Goal: Task Accomplishment & Management: Use online tool/utility

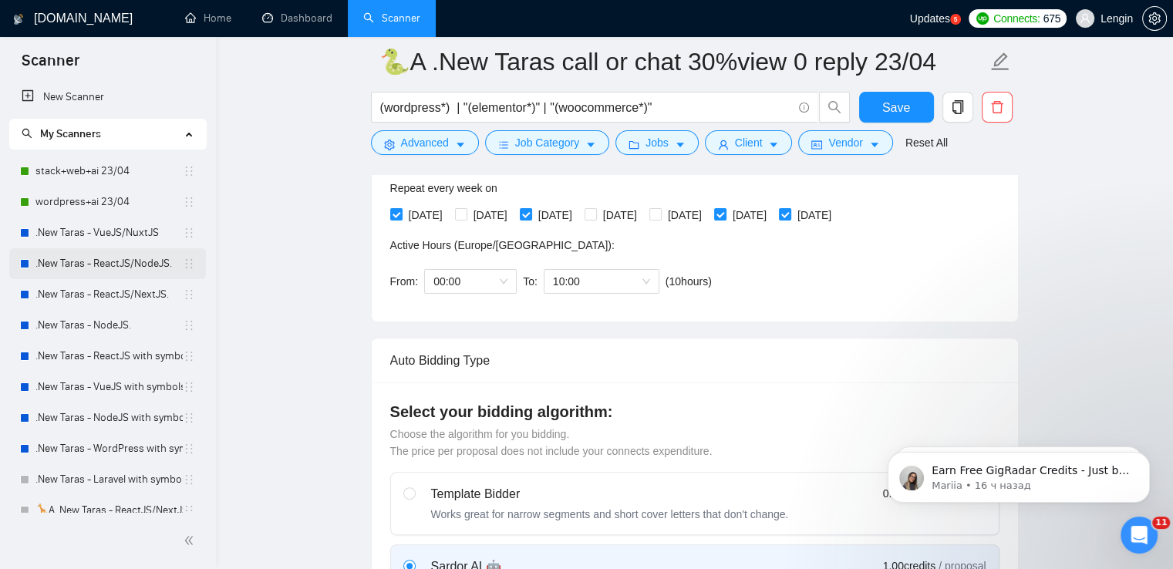
click at [124, 269] on link ".New Taras - ReactJS/NodeJS." at bounding box center [108, 263] width 147 height 31
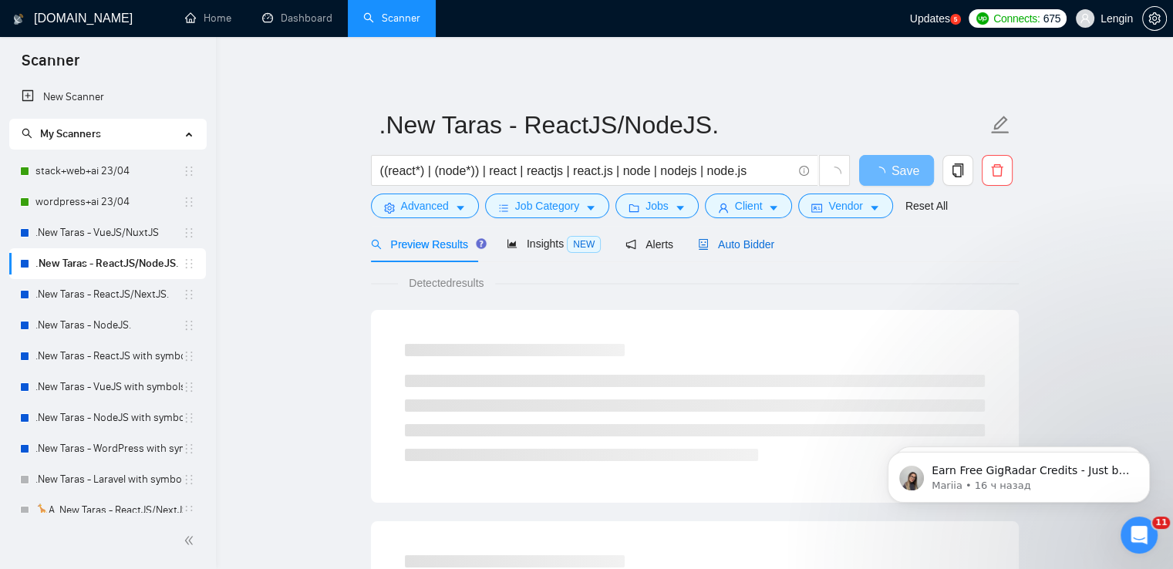
click at [719, 241] on span "Auto Bidder" at bounding box center [736, 244] width 76 height 12
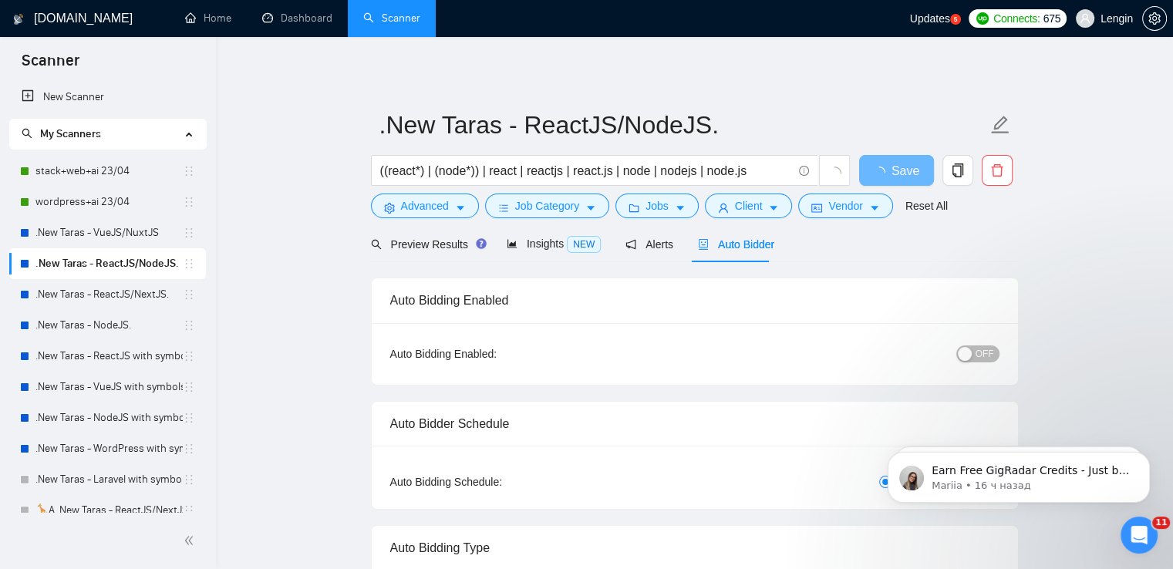
radio input "false"
radio input "true"
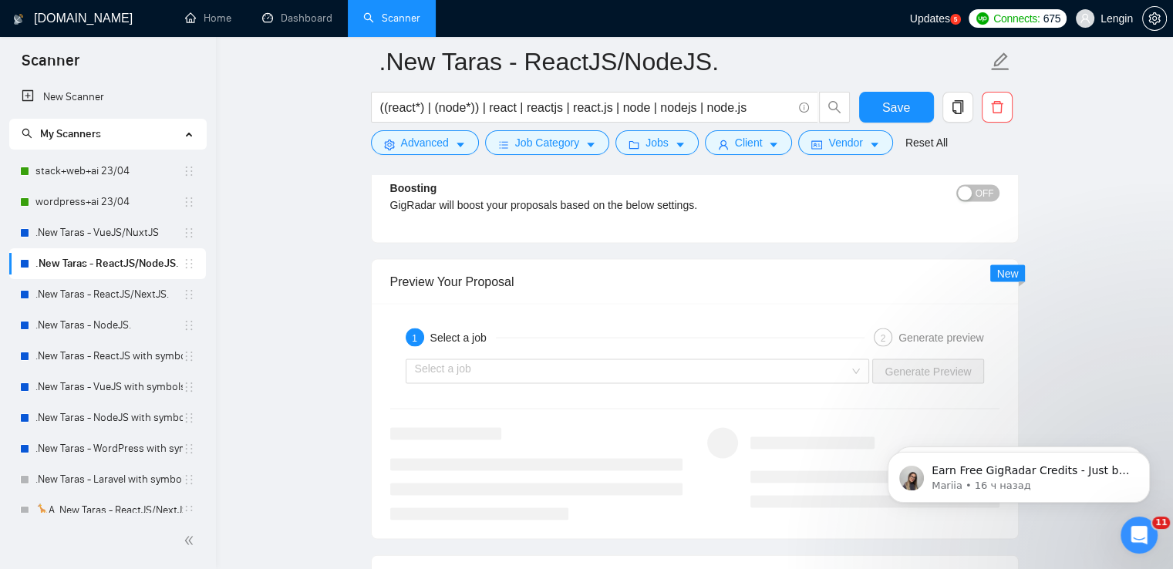
scroll to position [3123, 0]
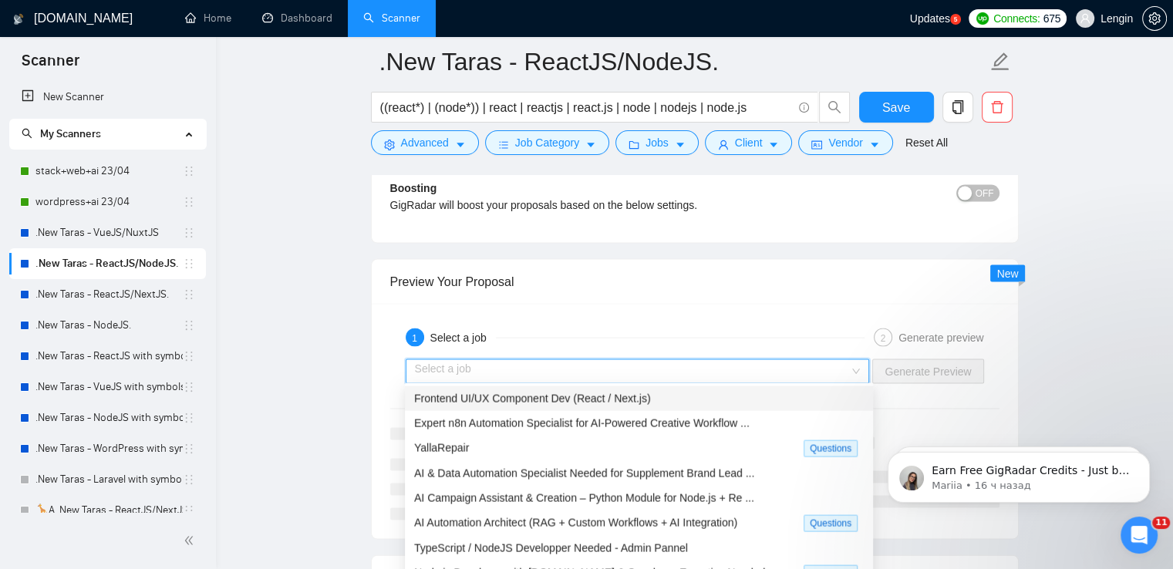
click at [850, 368] on input "search" at bounding box center [632, 371] width 435 height 23
click at [670, 401] on div "Frontend UI/UX Component Dev (React / Next.js)" at bounding box center [639, 398] width 450 height 17
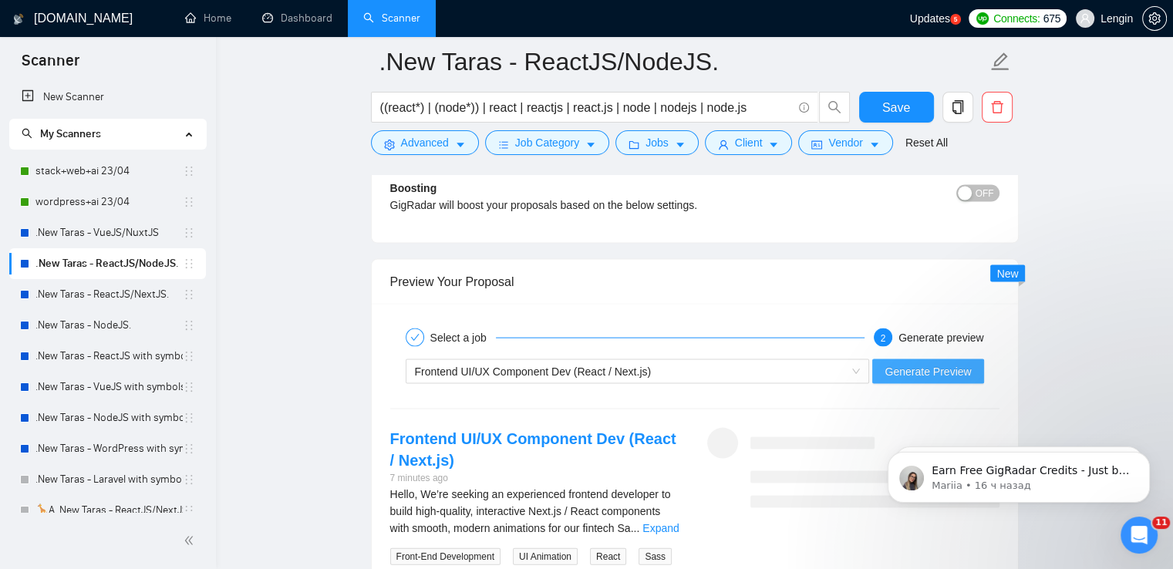
click at [927, 371] on span "Generate Preview" at bounding box center [928, 371] width 86 height 17
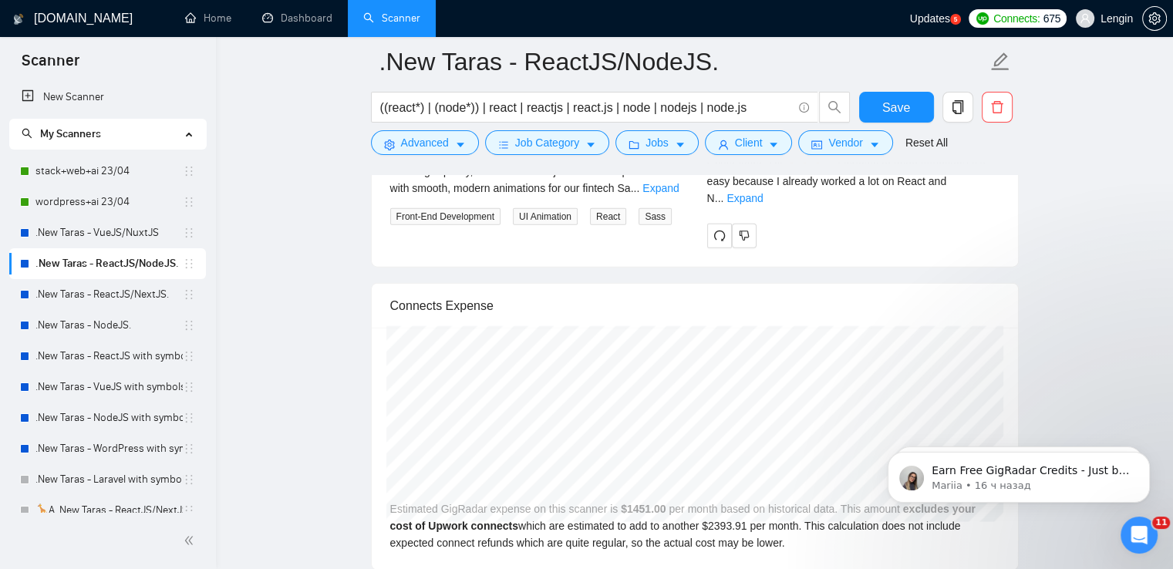
scroll to position [3466, 0]
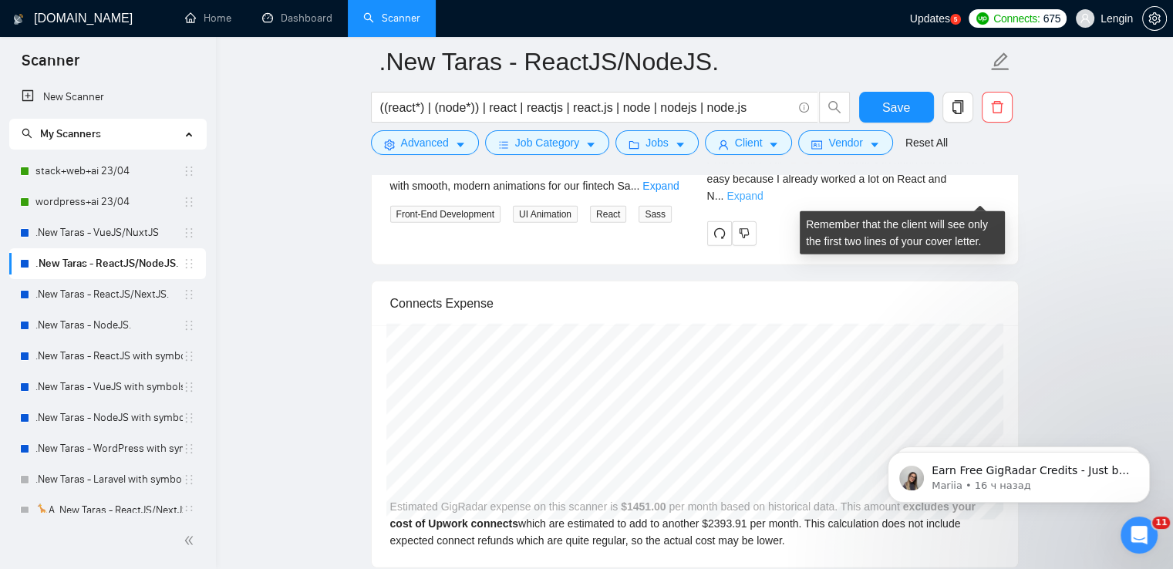
click at [763, 190] on link "Expand" at bounding box center [745, 196] width 36 height 12
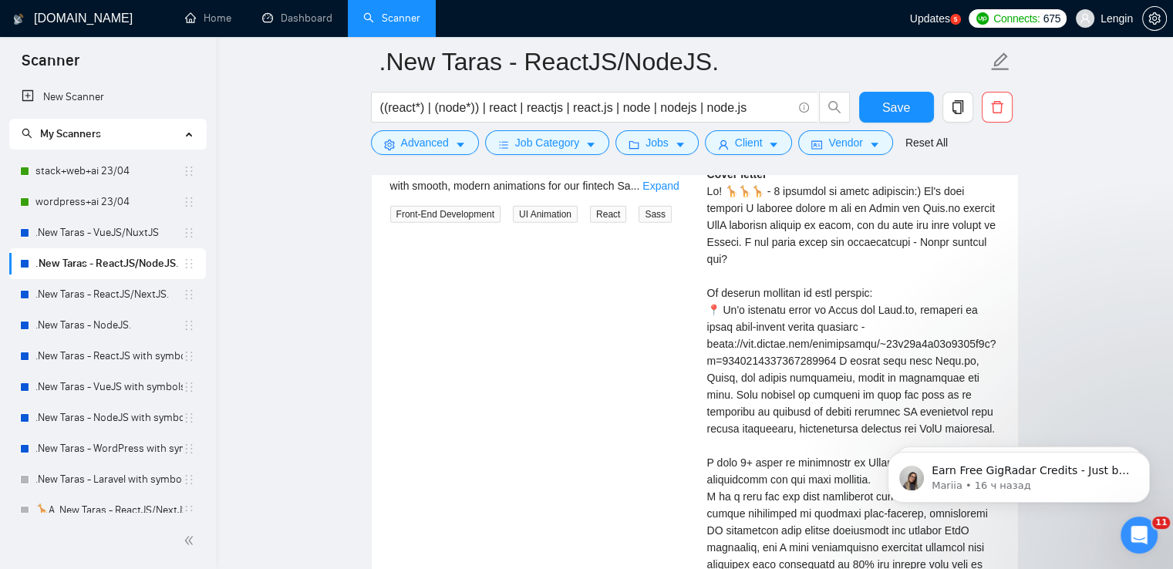
scroll to position [3577, 0]
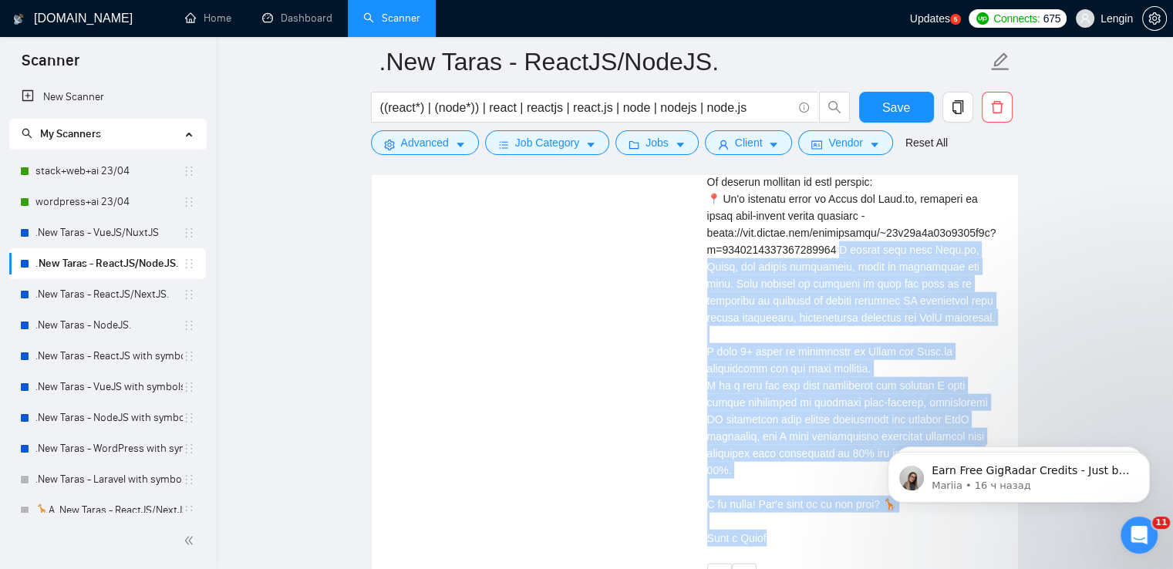
drag, startPoint x: 839, startPoint y: 269, endPoint x: 774, endPoint y: 549, distance: 287.6
click at [774, 547] on div "Cover letter" at bounding box center [853, 301] width 292 height 492
copy div "rked here with Next.js, React, and modern animations, which is everything you n…"
click at [316, 19] on link "Dashboard" at bounding box center [297, 18] width 70 height 13
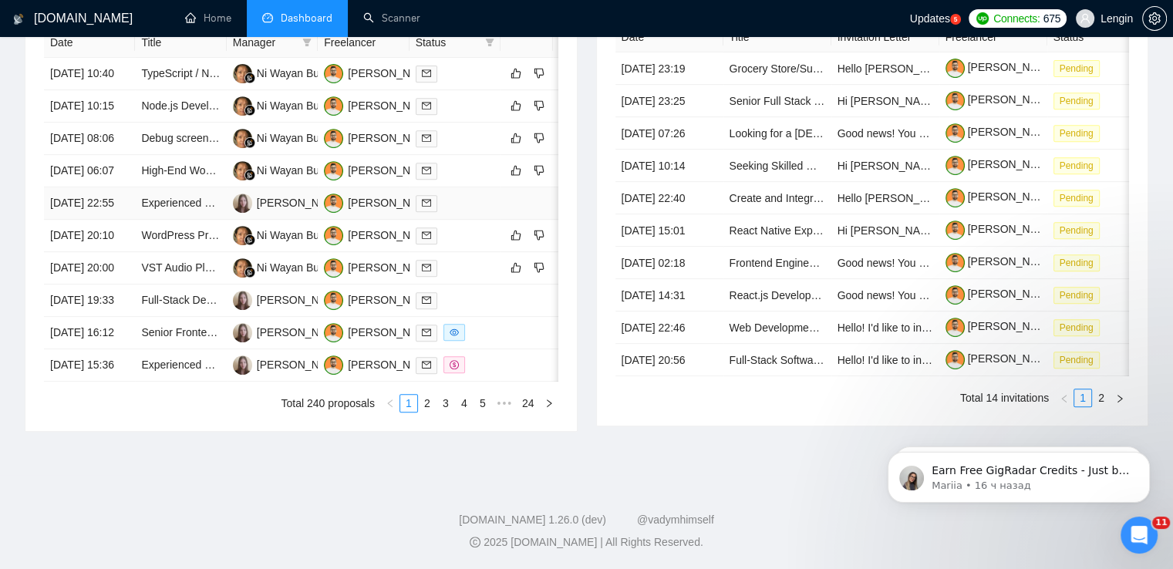
scroll to position [682, 0]
click at [426, 412] on link "2" at bounding box center [427, 403] width 17 height 17
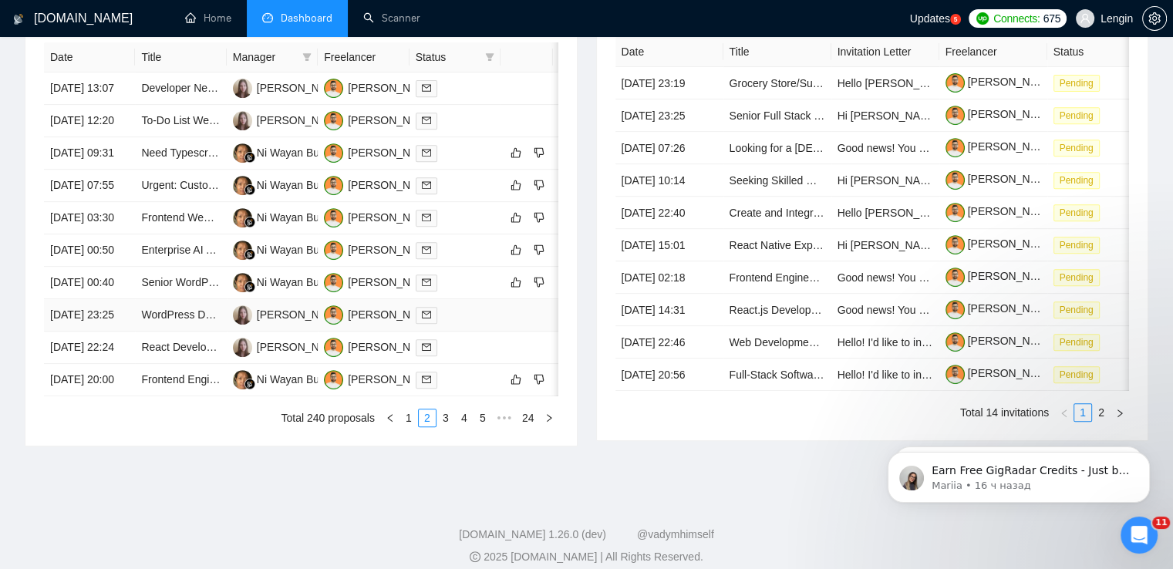
scroll to position [689, 0]
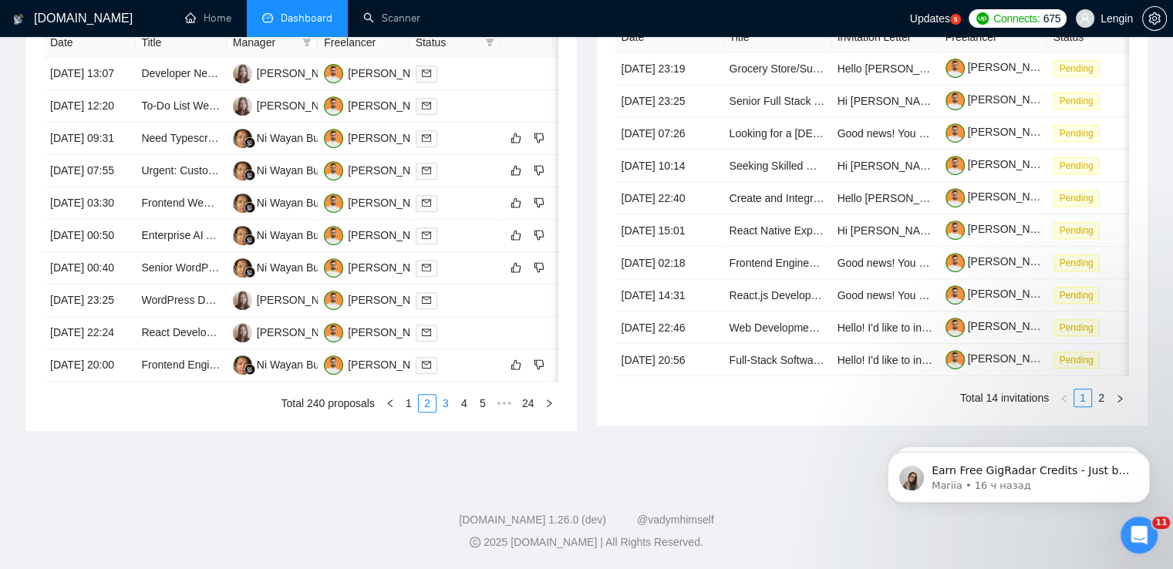
click at [452, 412] on link "3" at bounding box center [445, 403] width 17 height 17
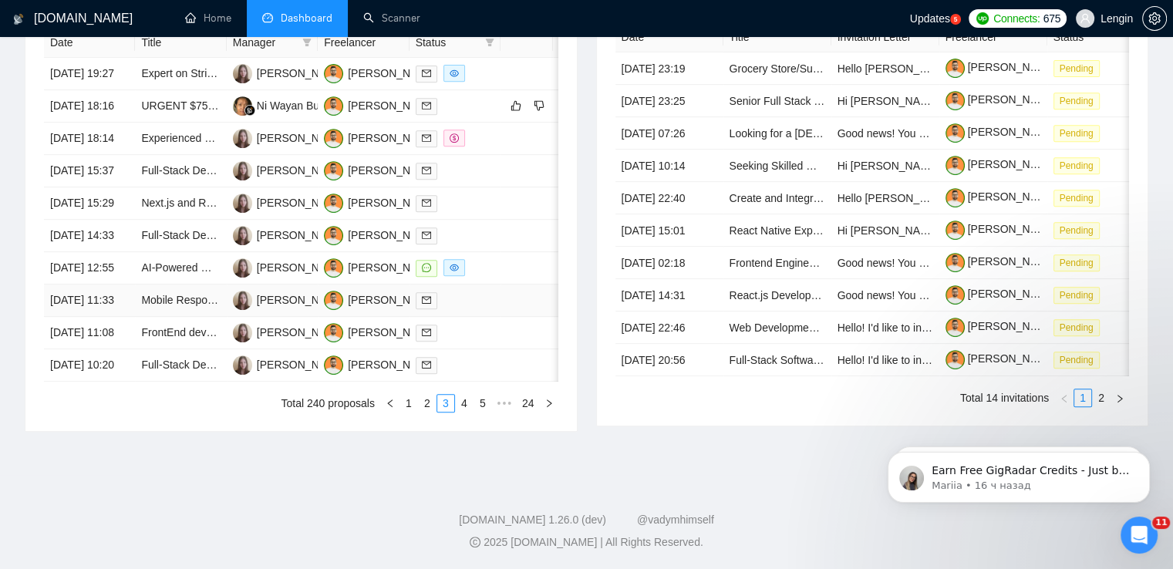
scroll to position [786, 0]
click at [407, 412] on link "1" at bounding box center [408, 403] width 17 height 17
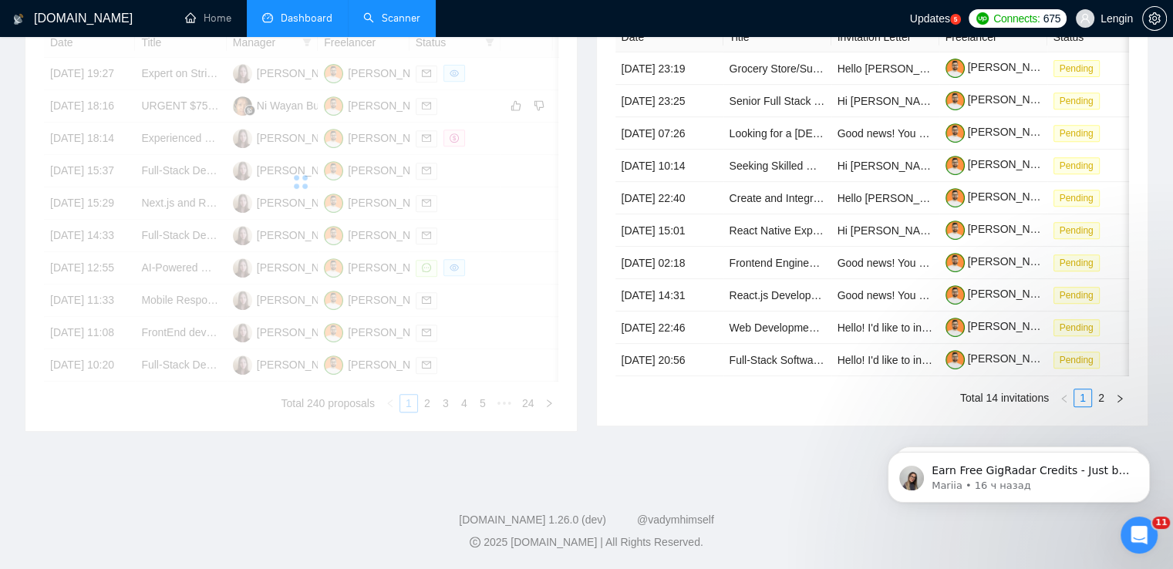
click at [405, 25] on link "Scanner" at bounding box center [391, 18] width 57 height 13
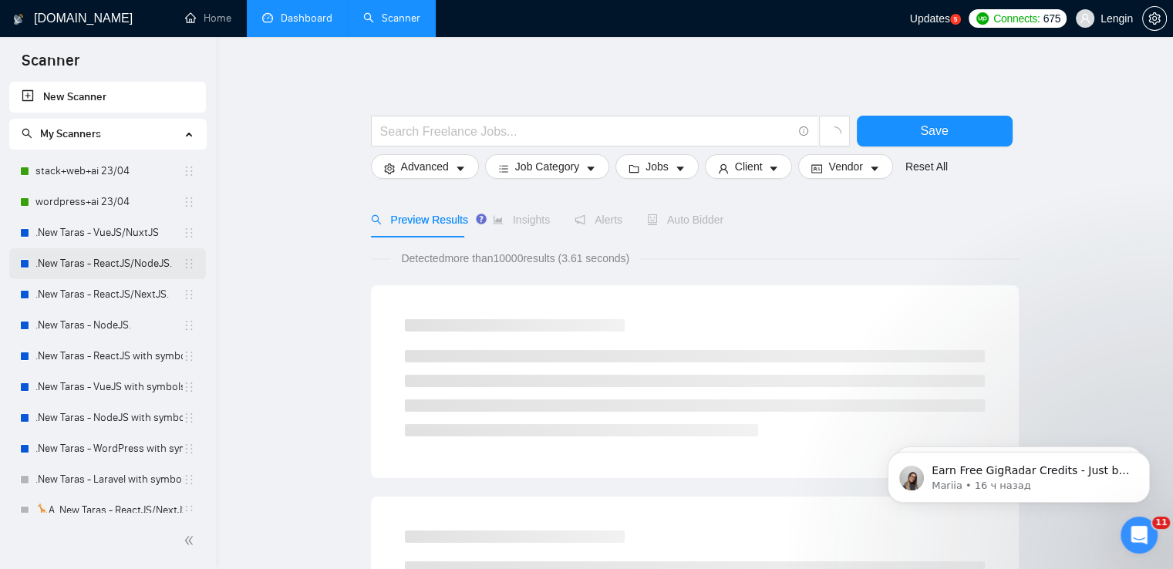
click at [123, 258] on link ".New Taras - ReactJS/NodeJS." at bounding box center [108, 263] width 147 height 31
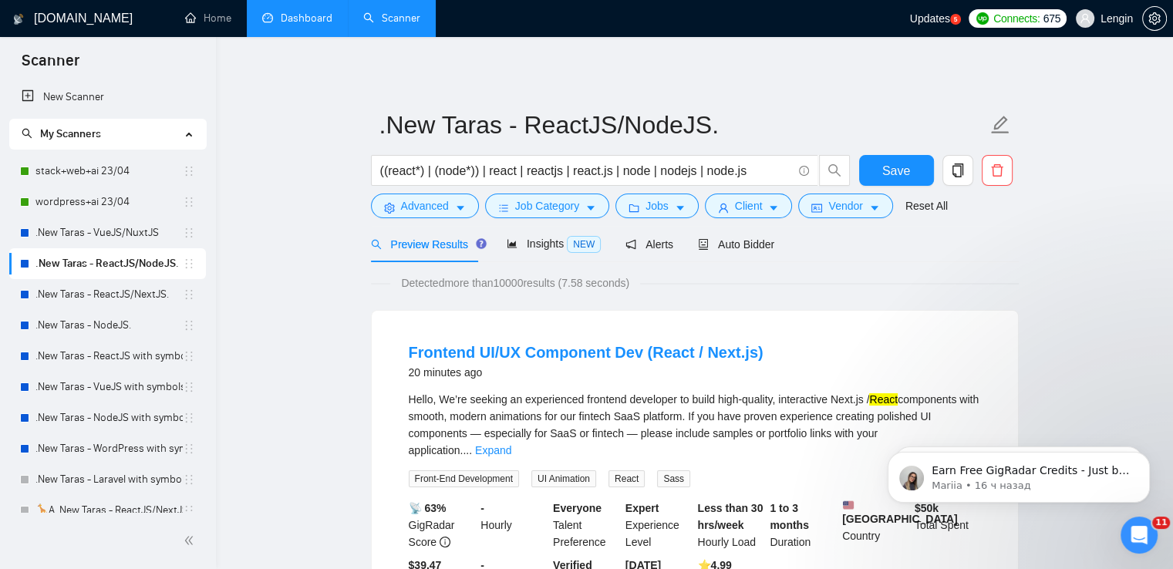
click at [324, 25] on link "Dashboard" at bounding box center [297, 18] width 70 height 13
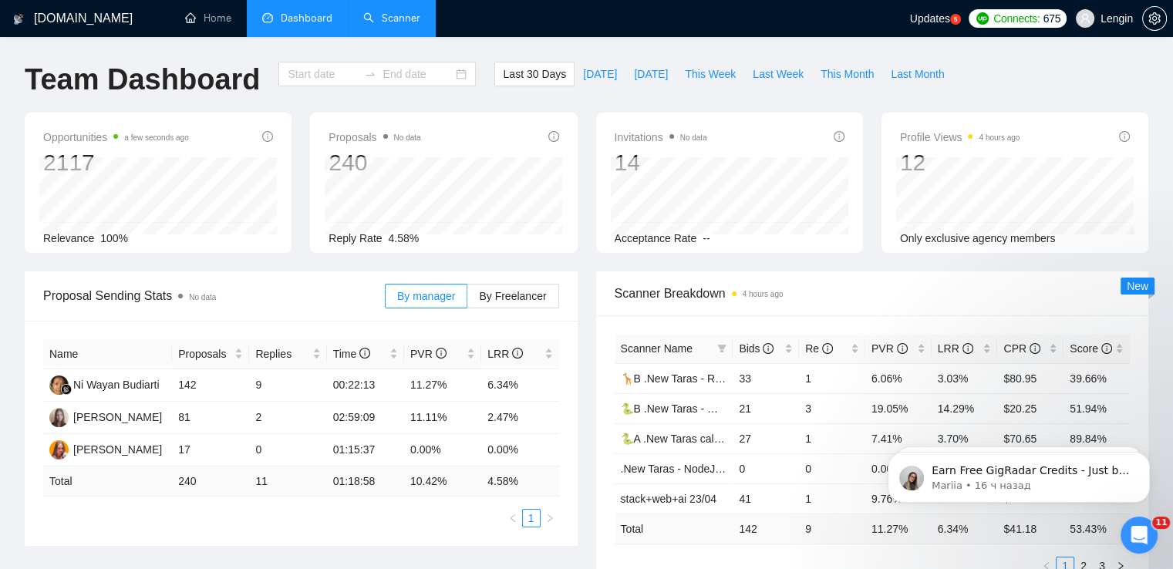
type input "[DATE]"
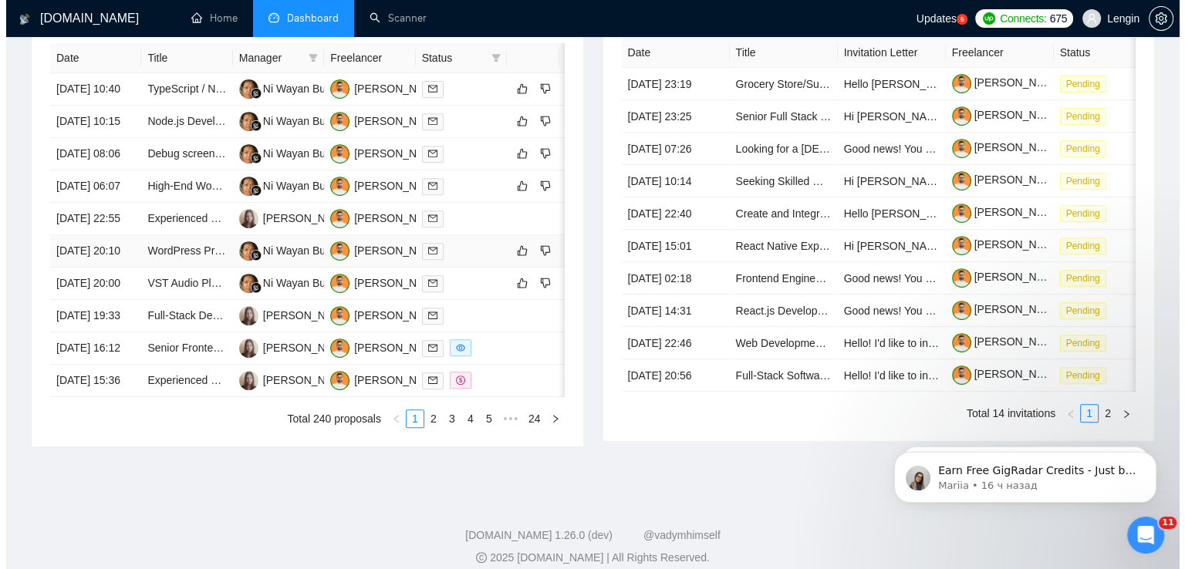
scroll to position [639, 0]
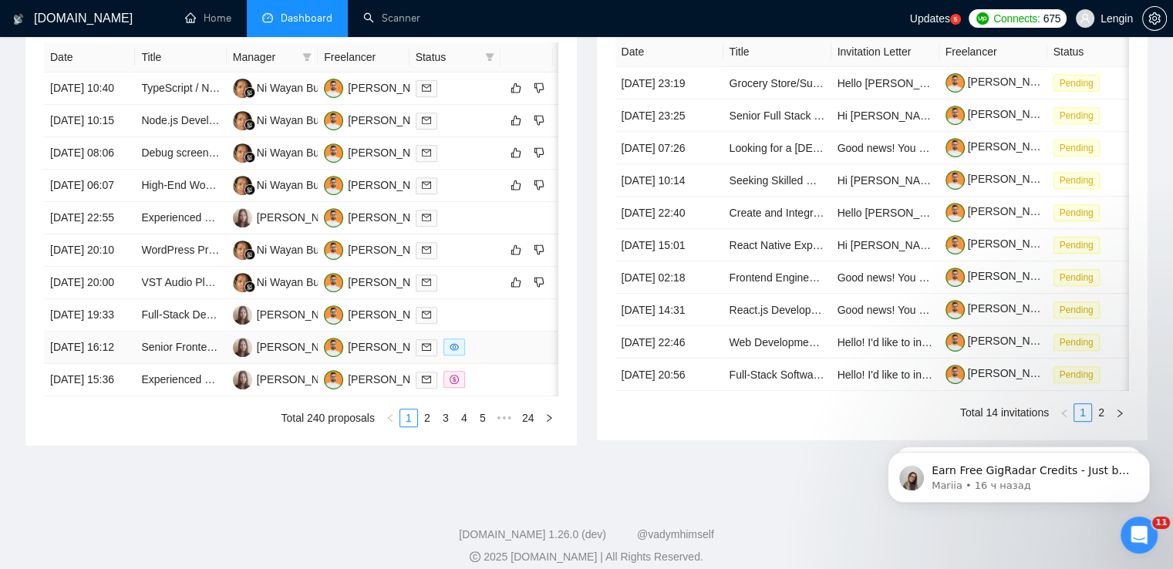
click at [172, 364] on td "Senior Frontend Developer" at bounding box center [180, 348] width 91 height 32
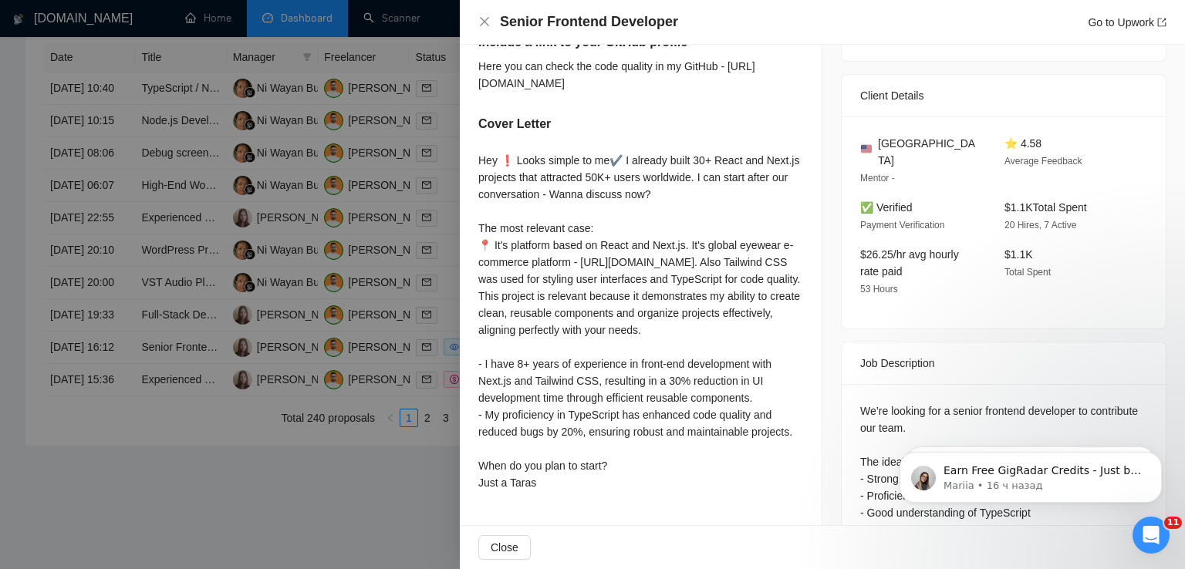
scroll to position [540, 0]
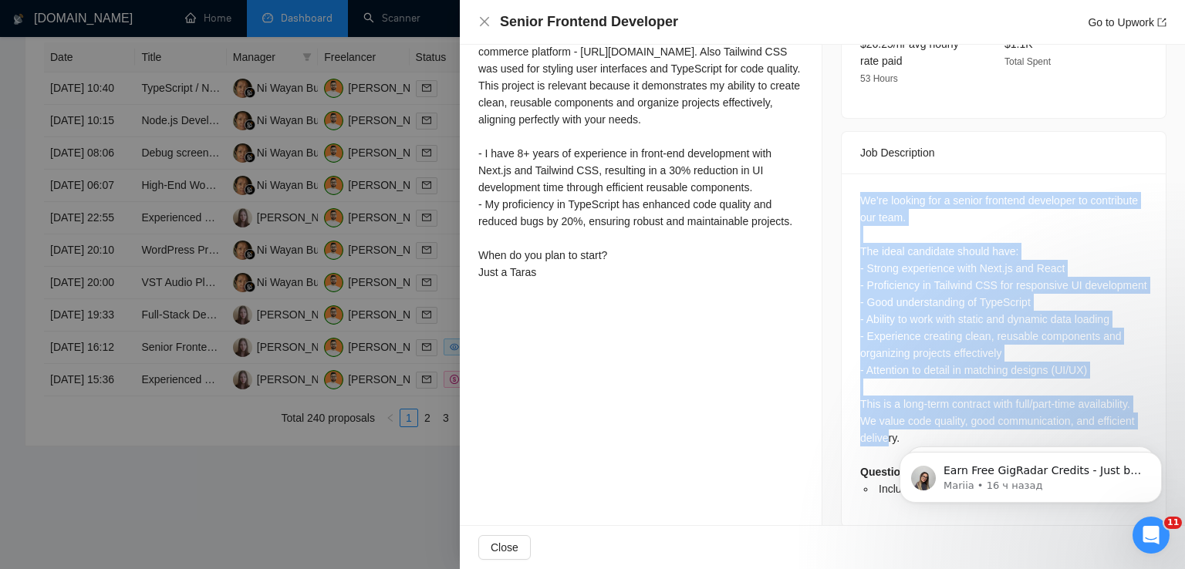
drag, startPoint x: 855, startPoint y: 184, endPoint x: 880, endPoint y: 434, distance: 251.3
click at [880, 434] on div "We’re looking for a senior frontend developer to contribute our team. The ideal…" at bounding box center [1003, 345] width 287 height 306
copy div "We’re looking for a senior frontend developer to contribute our team. The ideal…"
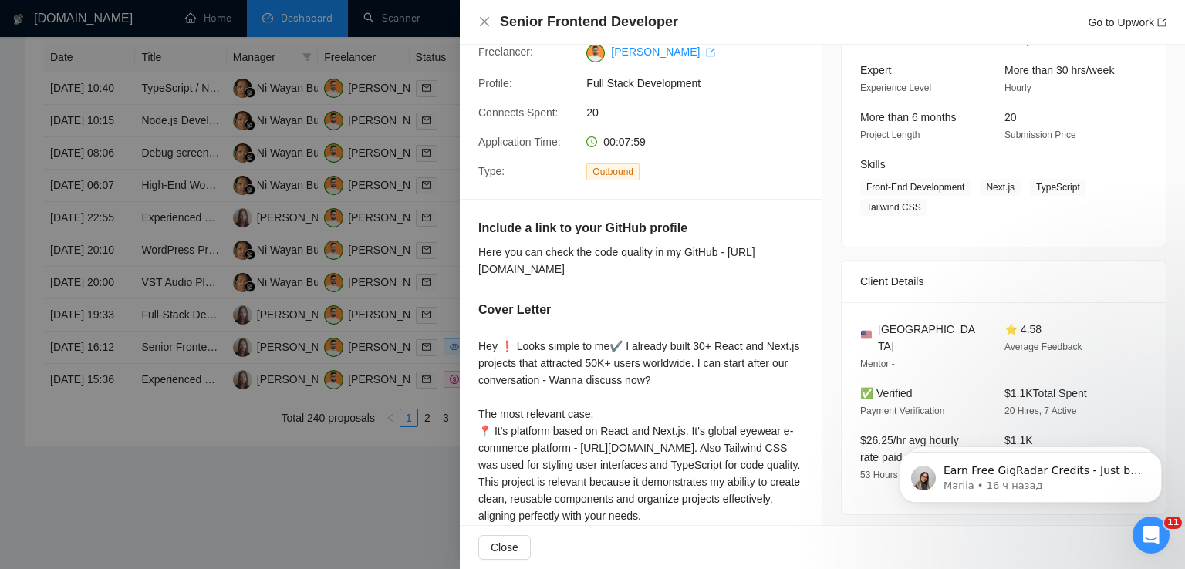
scroll to position [142, 0]
drag, startPoint x: 1001, startPoint y: 119, endPoint x: 1011, endPoint y: 118, distance: 9.3
click at [1011, 118] on div "20 Submission Price" at bounding box center [1064, 127] width 132 height 35
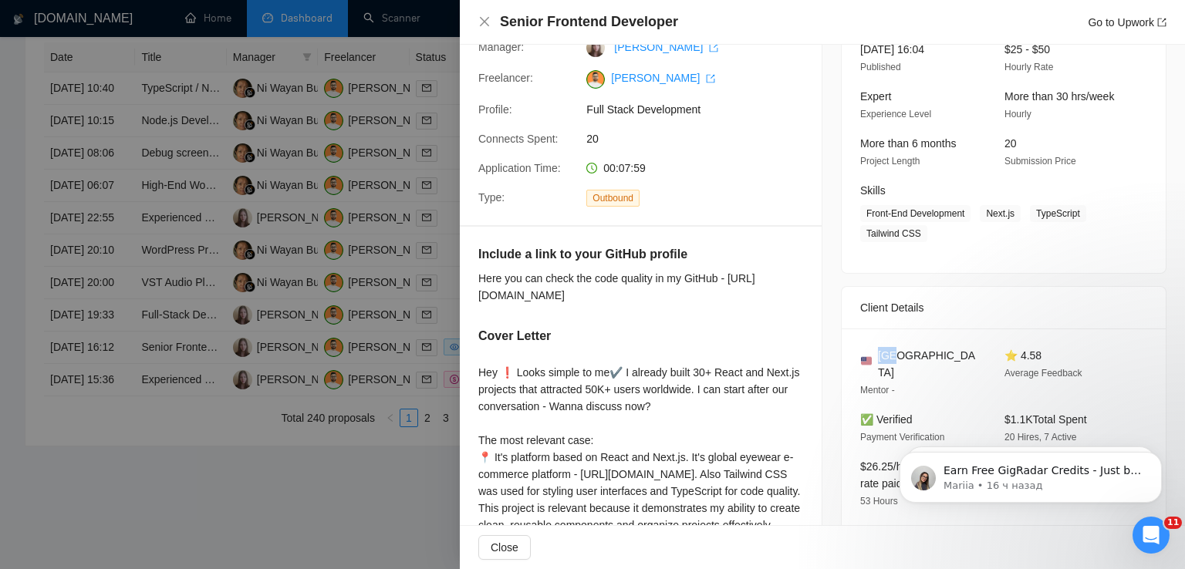
drag, startPoint x: 894, startPoint y: 360, endPoint x: 876, endPoint y: 360, distance: 17.7
click at [876, 360] on div "[GEOGRAPHIC_DATA]" at bounding box center [920, 364] width 120 height 34
copy span "[GEOGRAPHIC_DATA]"
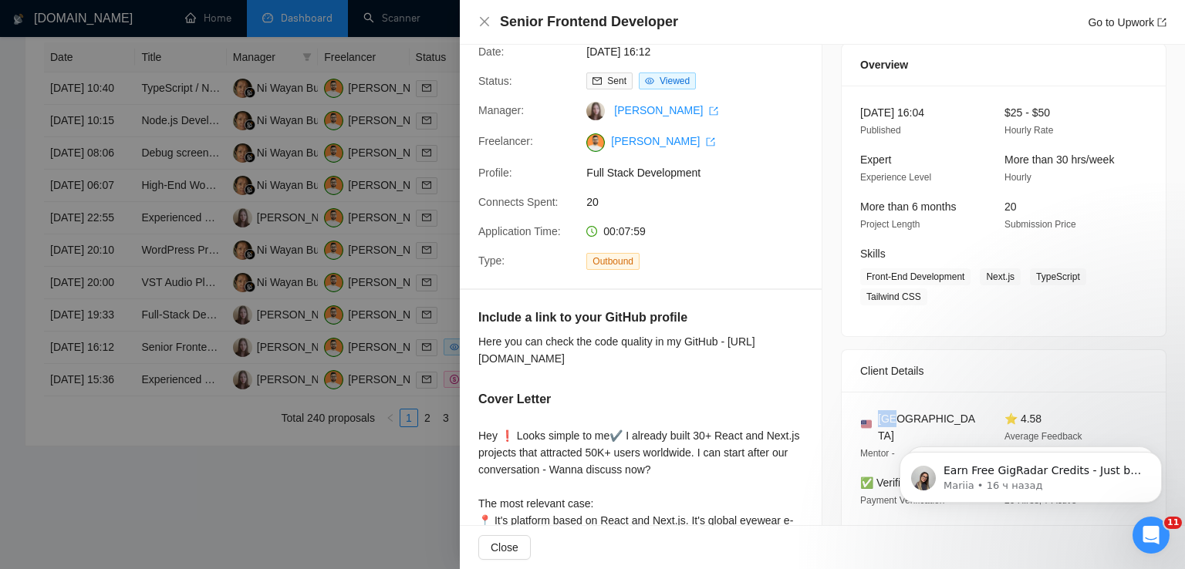
scroll to position [49, 0]
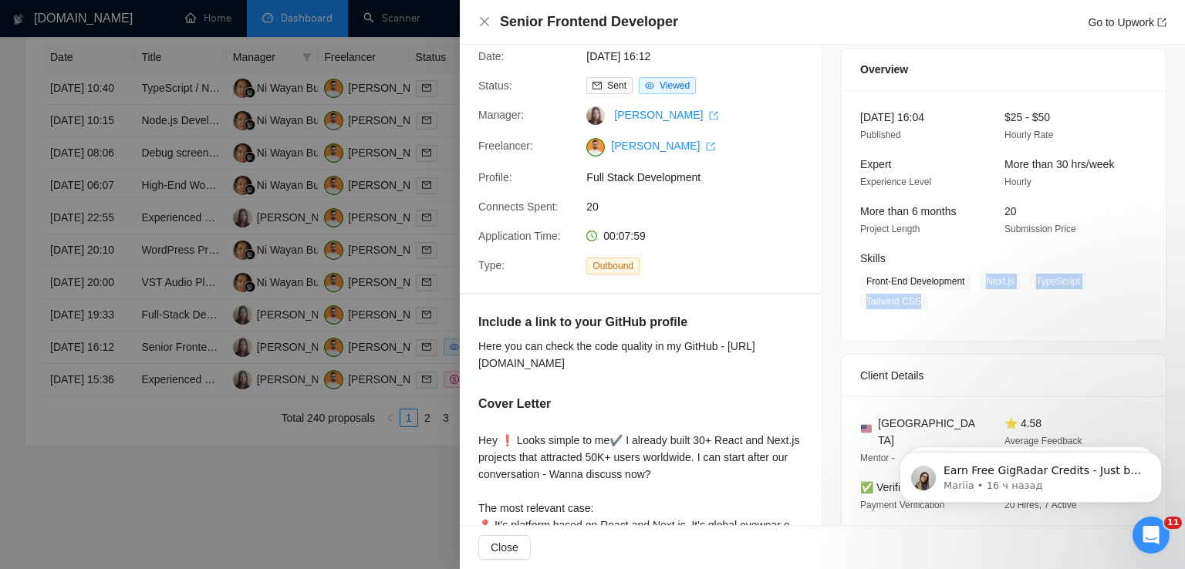
drag, startPoint x: 977, startPoint y: 280, endPoint x: 922, endPoint y: 300, distance: 59.1
click at [922, 300] on span "Front-End Development Next.js TypeScript Tailwind CSS" at bounding box center [992, 291] width 264 height 37
copy span "Next.js TypeScript Tailwind CSS"
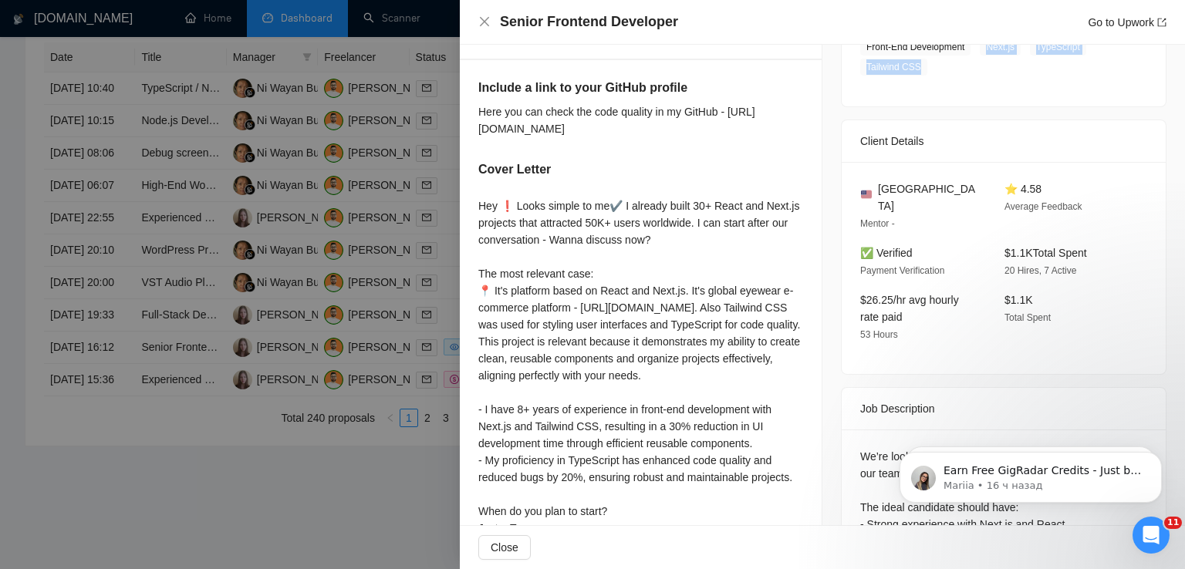
scroll to position [287, 0]
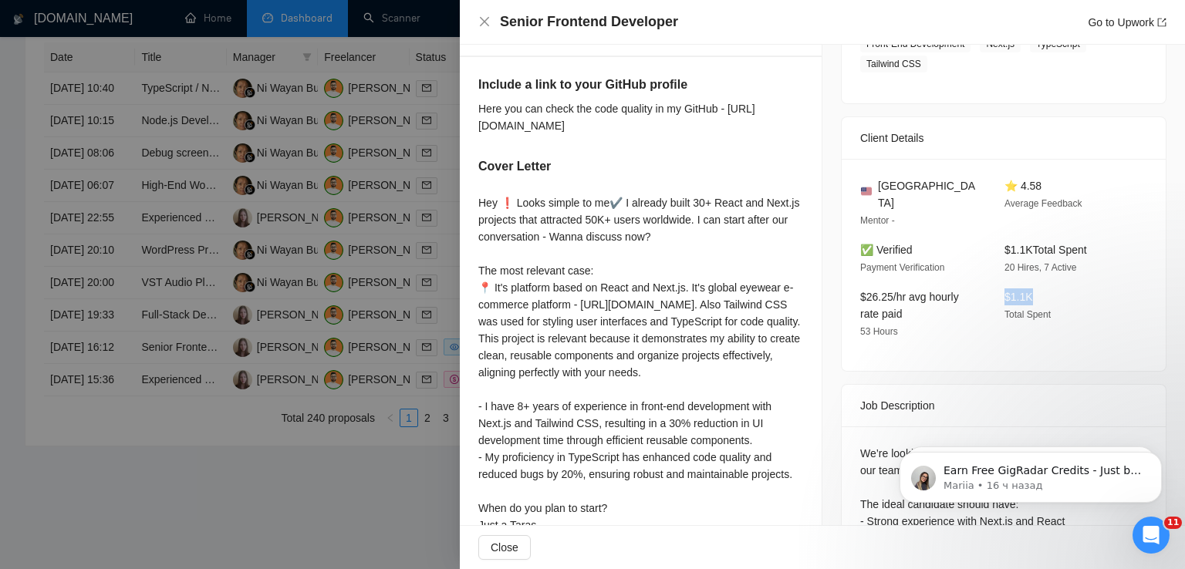
drag, startPoint x: 1032, startPoint y: 275, endPoint x: 997, endPoint y: 279, distance: 35.7
click at [998, 289] on div "$1.1K Total Spent" at bounding box center [1064, 315] width 132 height 52
drag, startPoint x: 1093, startPoint y: 235, endPoint x: 1001, endPoint y: 231, distance: 92.6
click at [1001, 241] on div "$1.1K Total Spent 20 Hires, 7 Active" at bounding box center [1064, 258] width 132 height 35
copy span "$1.1K Total Spent"
